Goal: Information Seeking & Learning: Learn about a topic

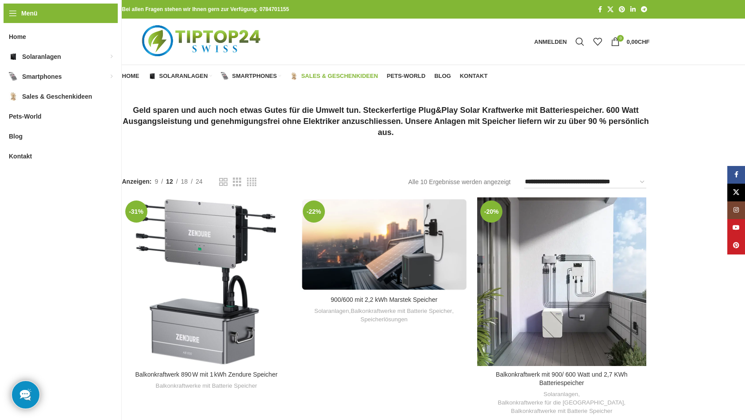
click at [325, 77] on span "Sales & Geschenkideen" at bounding box center [339, 76] width 77 height 7
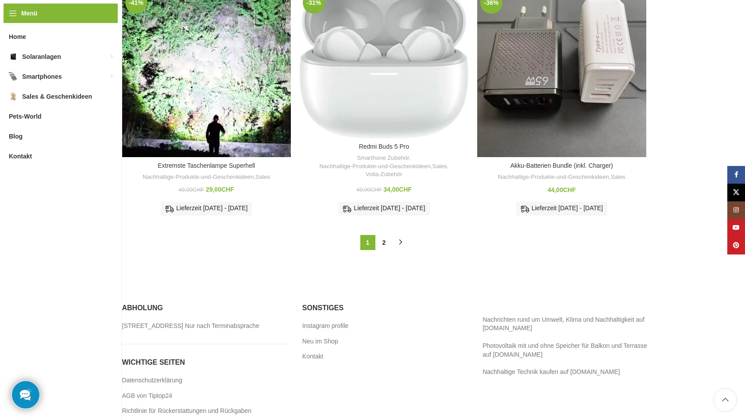
scroll to position [898, 0]
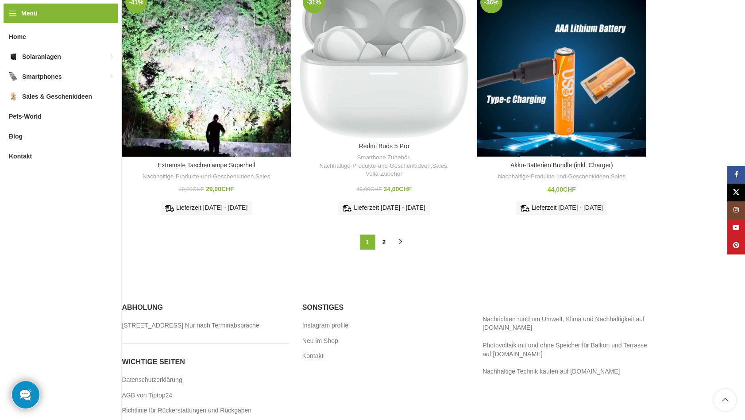
click at [534, 107] on div "Akku-Batterien Bundle (inkl. Charger)" at bounding box center [541, 72] width 42 height 169
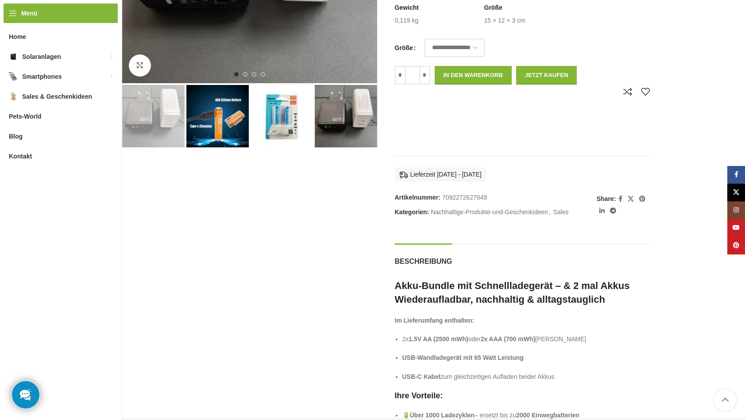
scroll to position [308, 0]
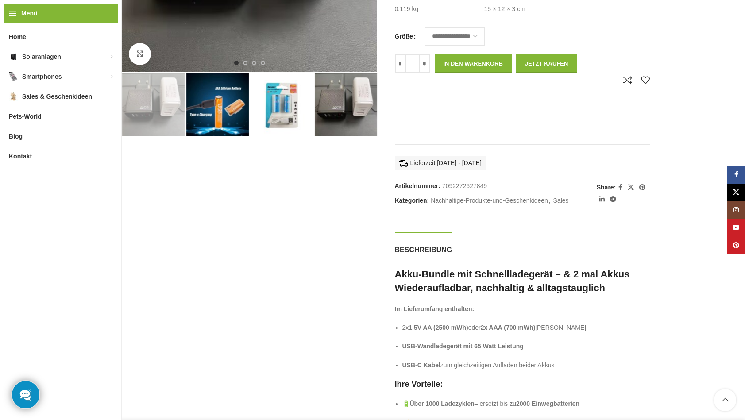
click at [341, 112] on img "4 / 4" at bounding box center [346, 105] width 62 height 62
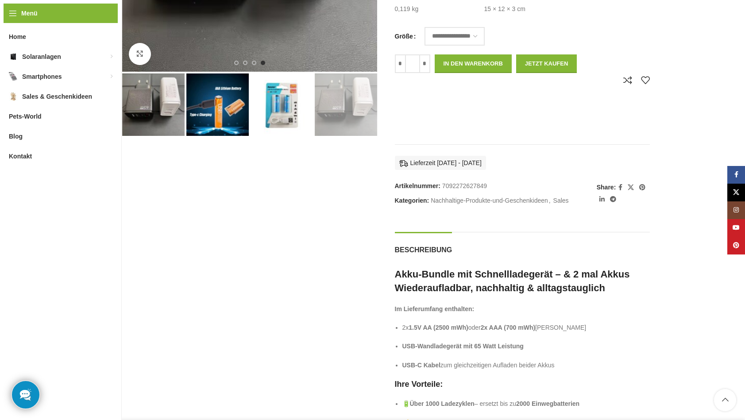
click at [341, 112] on img "4 / 4" at bounding box center [346, 105] width 62 height 62
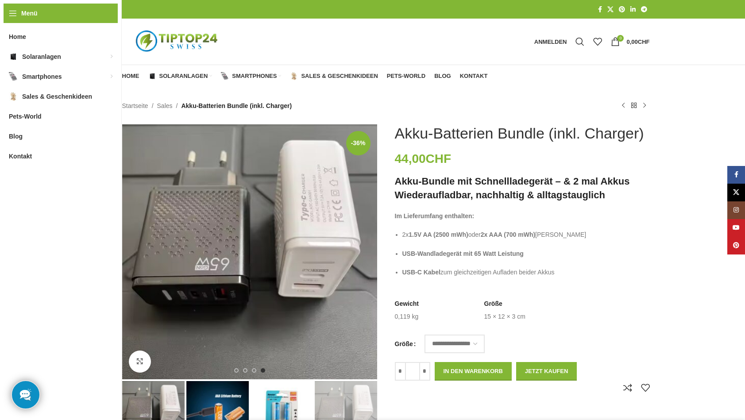
scroll to position [0, 0]
click at [403, 76] on span "Pets-World" at bounding box center [406, 76] width 39 height 7
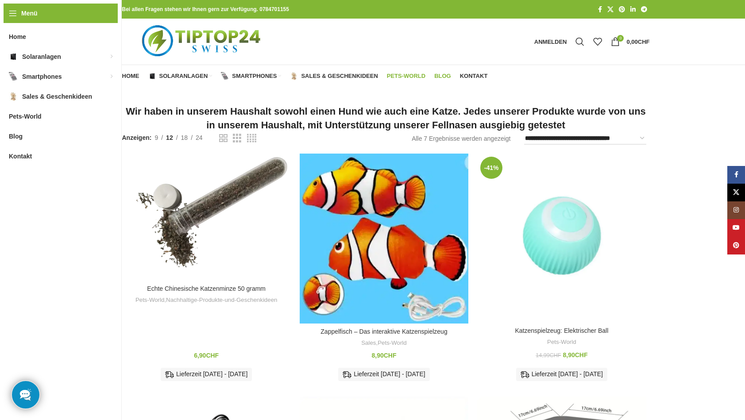
click at [444, 77] on span "Blog" at bounding box center [442, 76] width 17 height 7
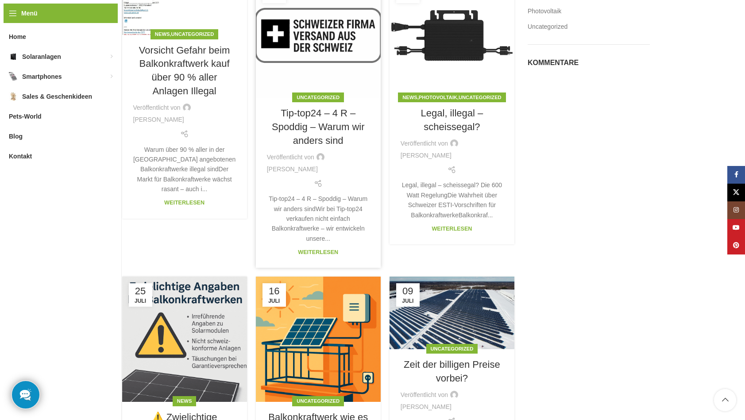
scroll to position [132, 0]
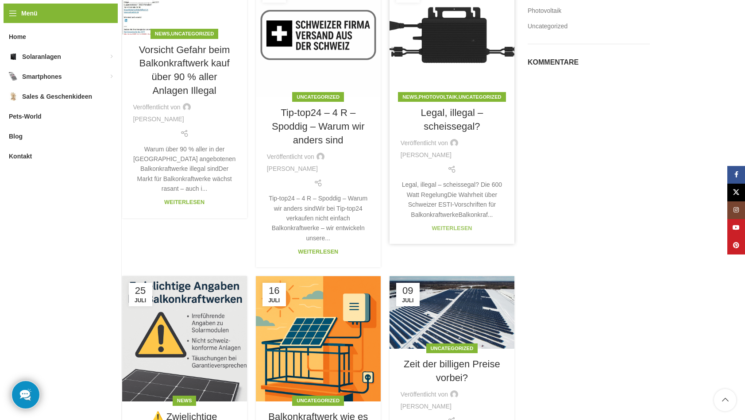
click at [451, 225] on link "Weiterlesen" at bounding box center [452, 228] width 40 height 6
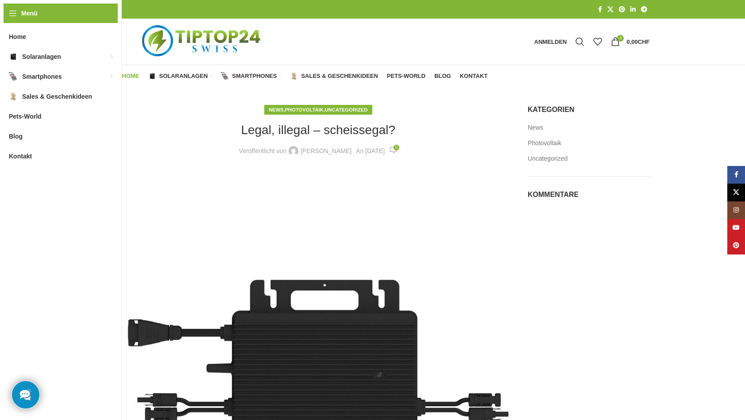
click at [131, 77] on span "Home" at bounding box center [130, 76] width 17 height 7
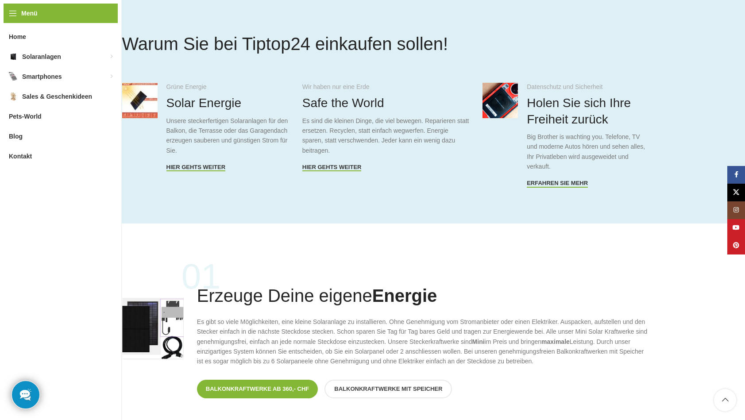
scroll to position [446, 0]
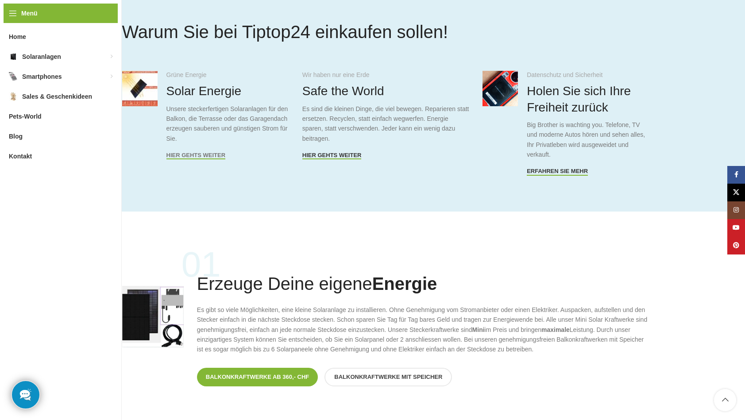
click at [193, 157] on span "Hier gehts weiter" at bounding box center [196, 155] width 59 height 7
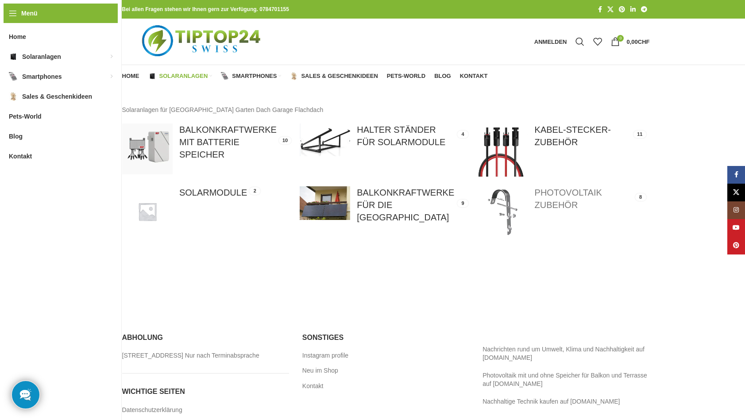
click at [557, 204] on link at bounding box center [561, 211] width 169 height 50
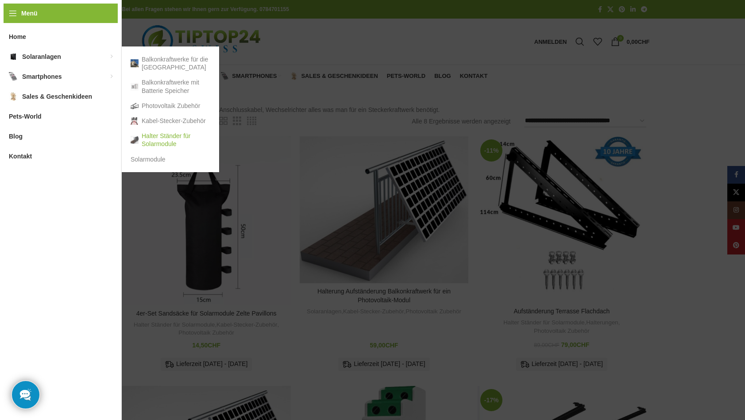
click at [152, 136] on link "Halter Ständer für Solarmodule" at bounding box center [171, 139] width 80 height 23
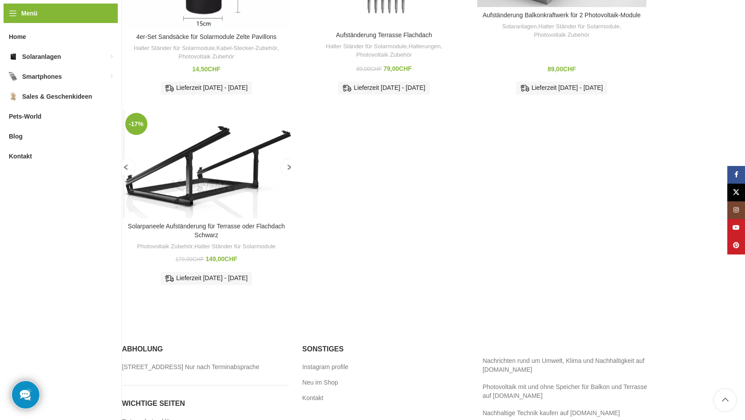
scroll to position [268, 0]
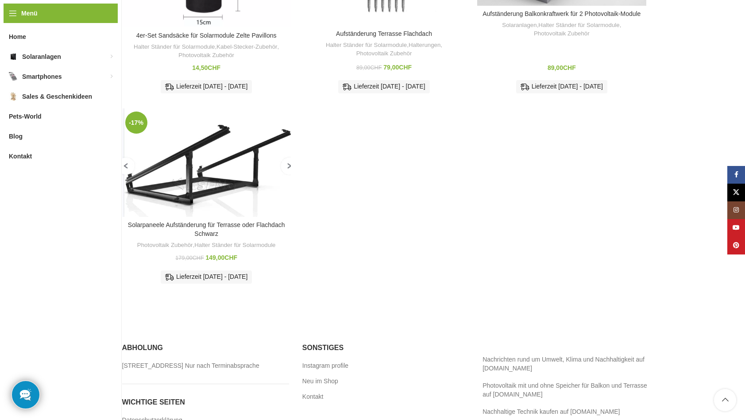
click at [182, 165] on img "Solarpaneele Aufständerung für Terrasse oder Flachdach Schwarz" at bounding box center [206, 162] width 169 height 108
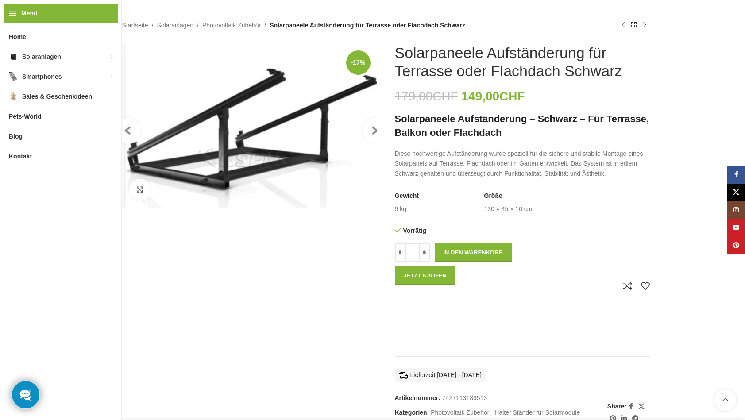
scroll to position [81, 0]
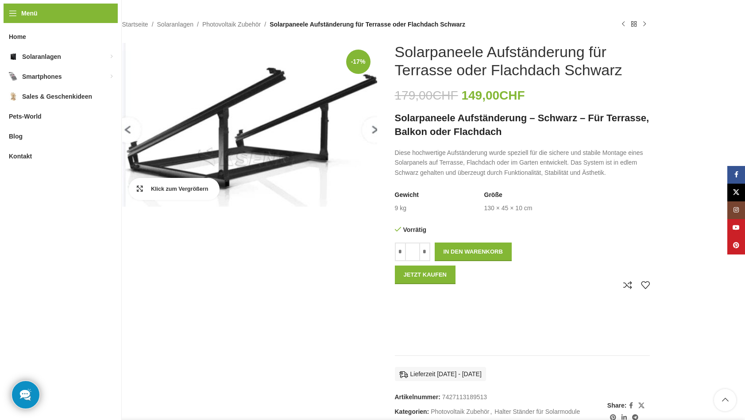
click at [140, 187] on link "Klick zum Vergrößern" at bounding box center [174, 189] width 91 height 22
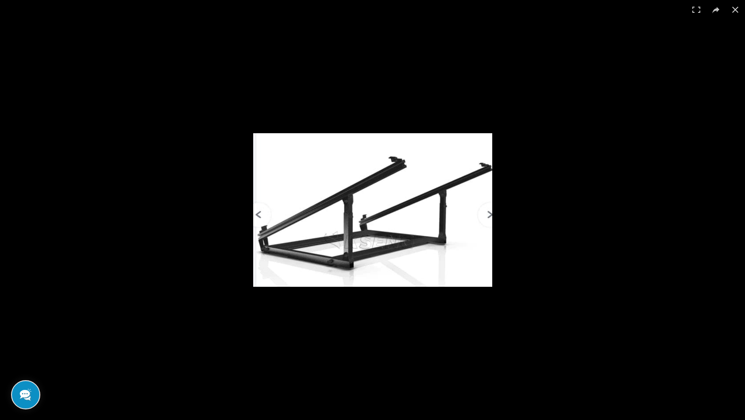
click at [489, 214] on img at bounding box center [372, 210] width 239 height 154
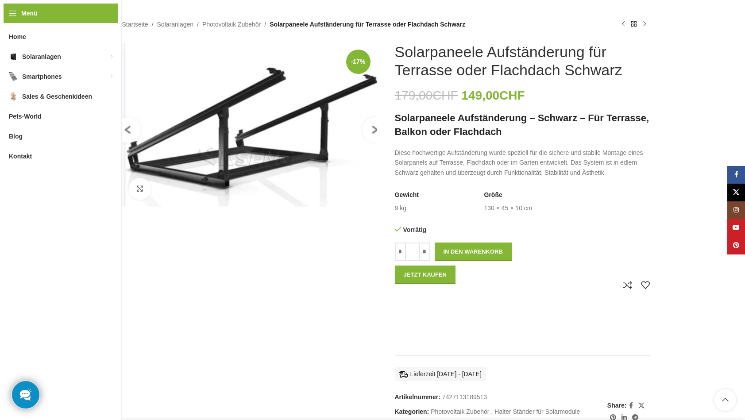
click at [244, 136] on img "1 / 1" at bounding box center [249, 125] width 255 height 164
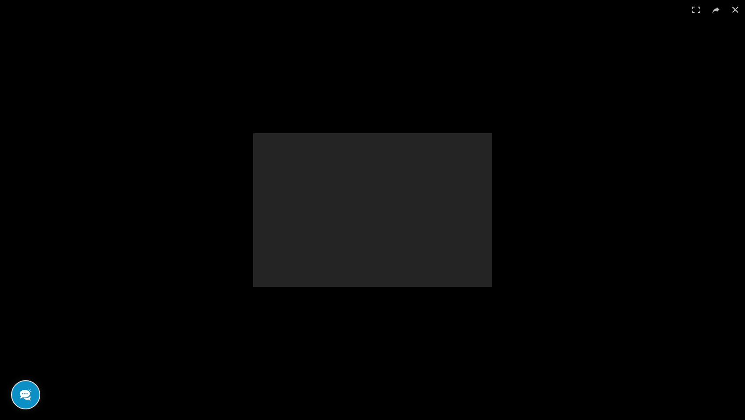
click at [244, 136] on div at bounding box center [372, 210] width 745 height 420
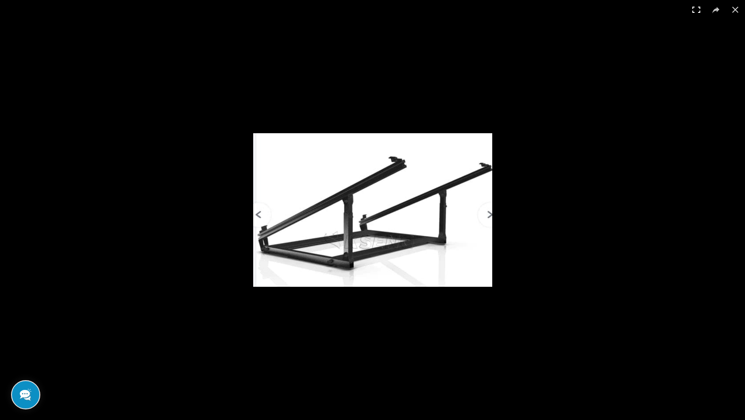
click at [697, 8] on button at bounding box center [696, 9] width 19 height 19
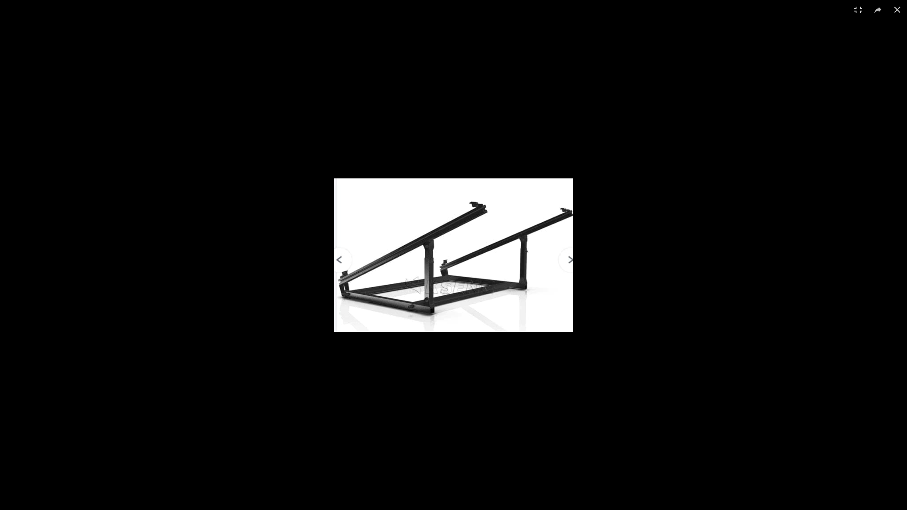
click at [569, 259] on img at bounding box center [453, 255] width 239 height 154
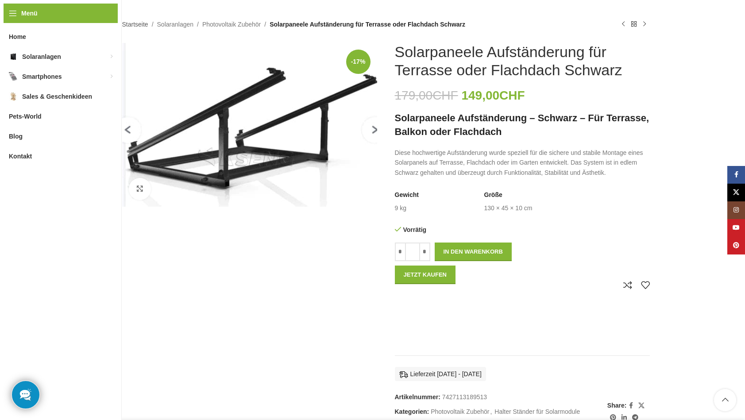
click at [134, 24] on link "Startseite" at bounding box center [135, 24] width 26 height 10
